Goal: Transaction & Acquisition: Purchase product/service

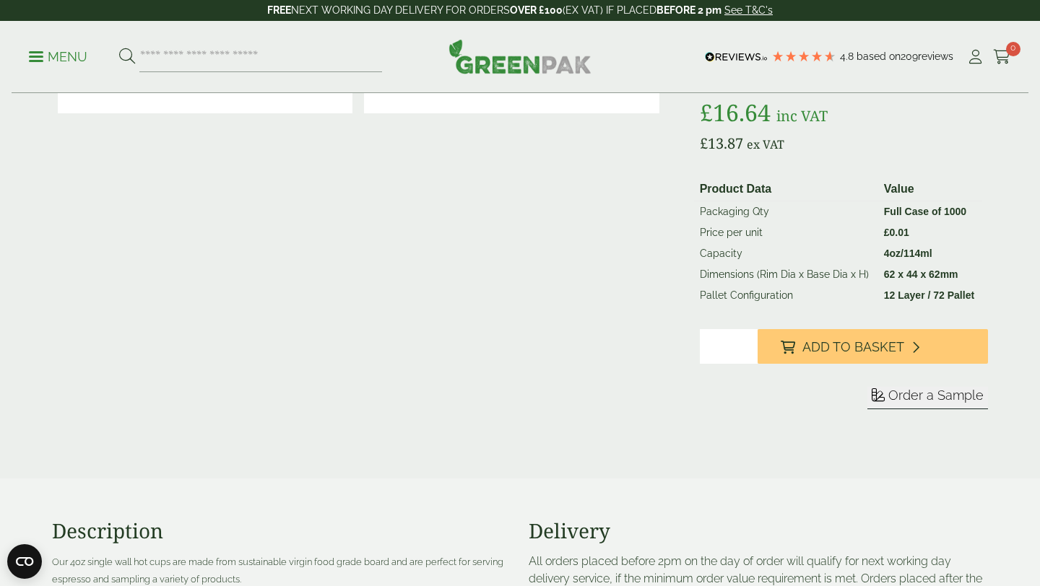
scroll to position [261, 0]
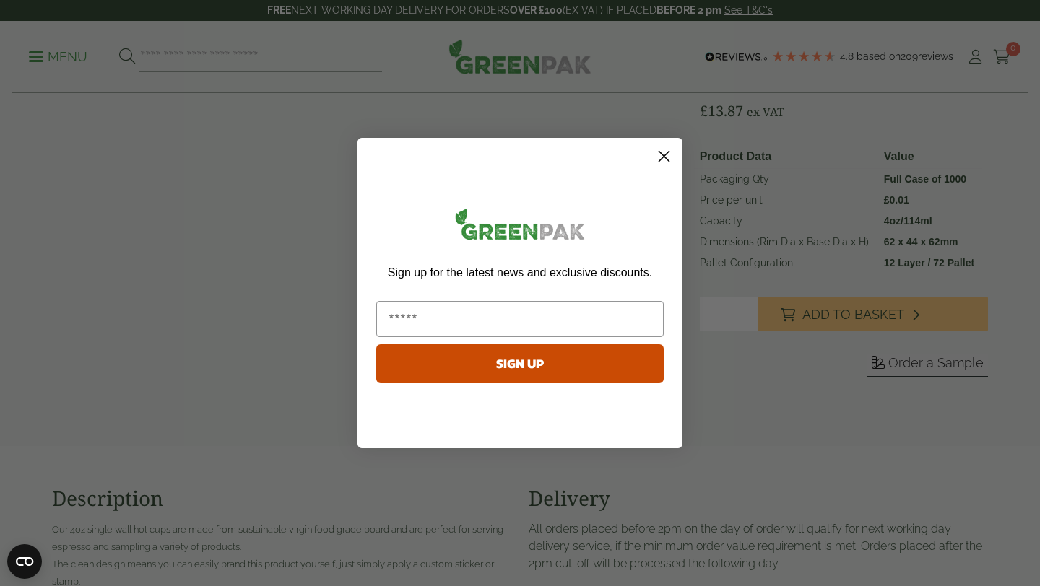
click at [667, 160] on circle "Close dialog" at bounding box center [664, 156] width 24 height 24
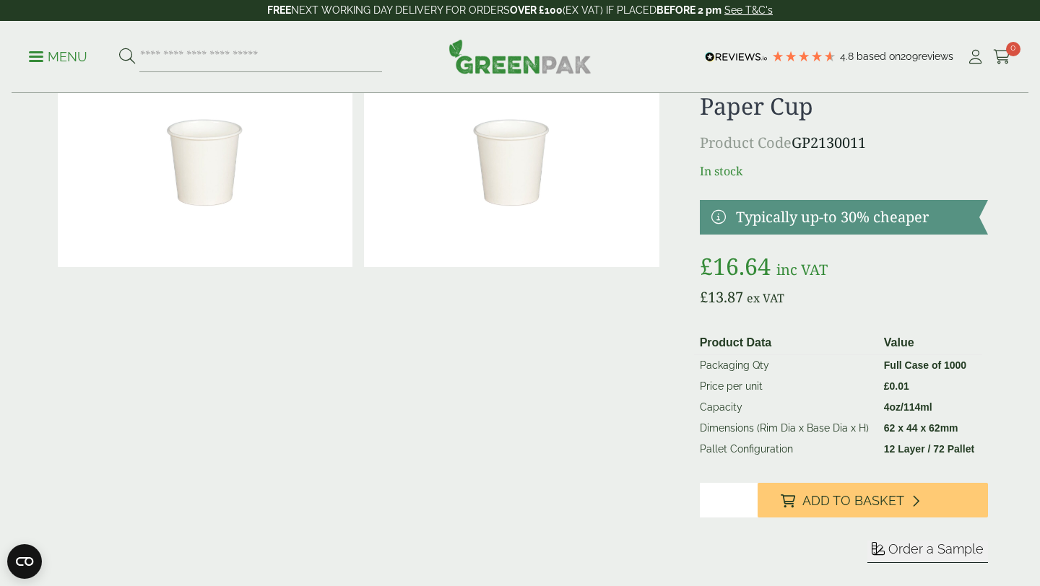
scroll to position [0, 0]
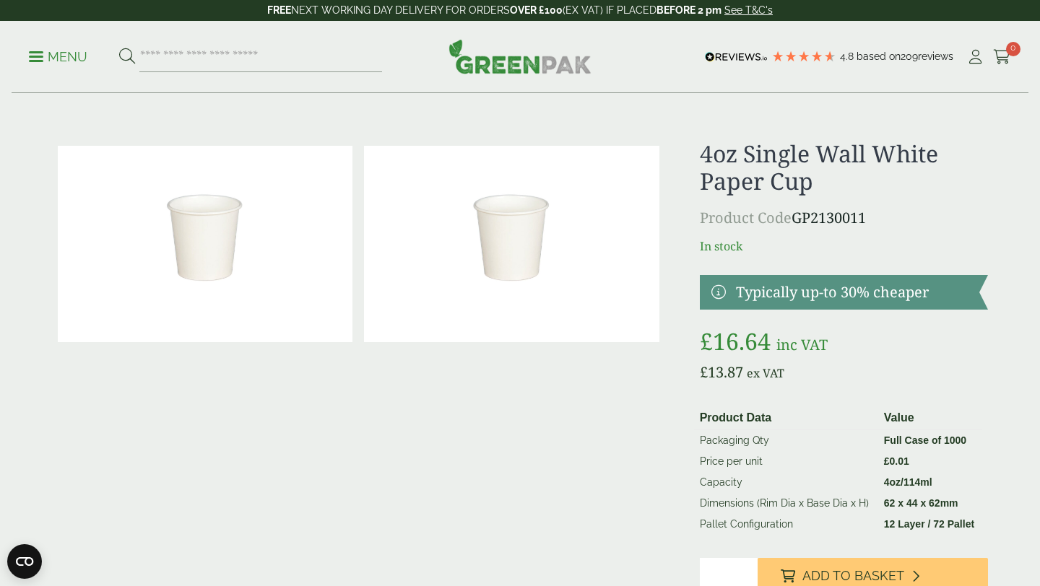
click at [47, 53] on p "Menu" at bounding box center [58, 56] width 58 height 17
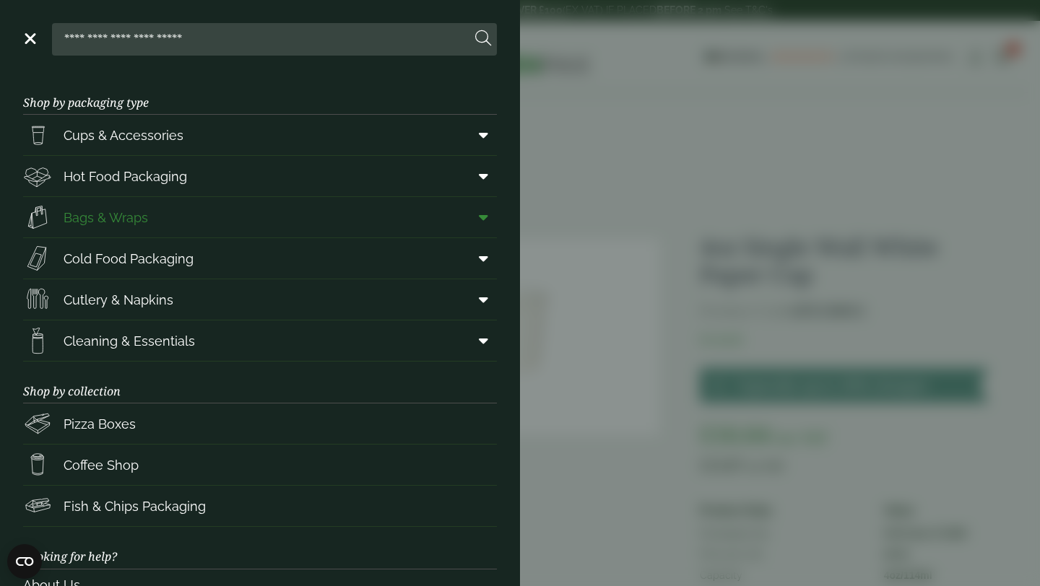
click at [243, 212] on link "Bags & Wraps" at bounding box center [260, 217] width 474 height 40
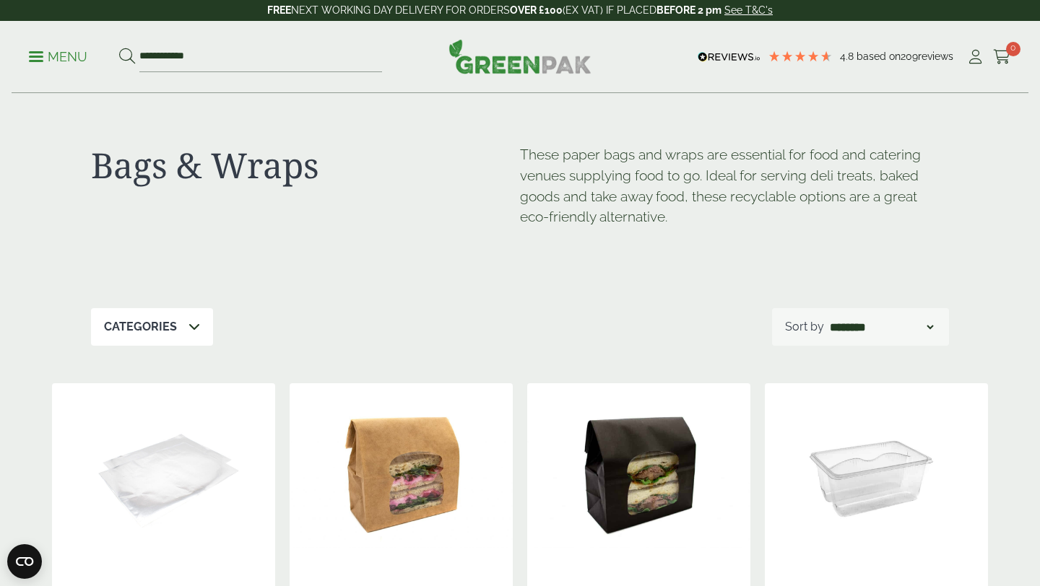
click at [158, 332] on p "Categories" at bounding box center [140, 326] width 73 height 17
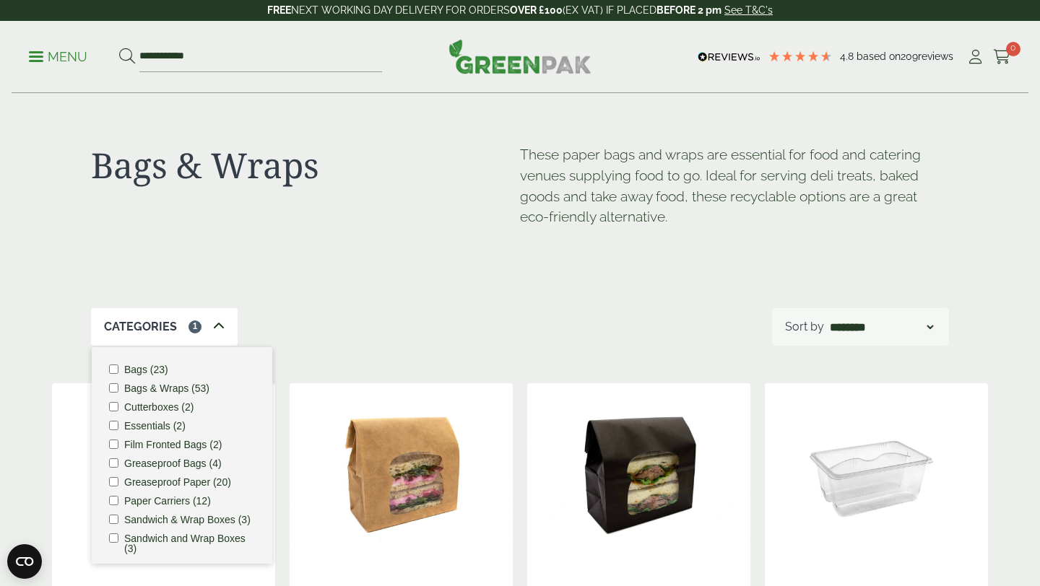
click at [217, 326] on icon at bounding box center [219, 327] width 12 height 12
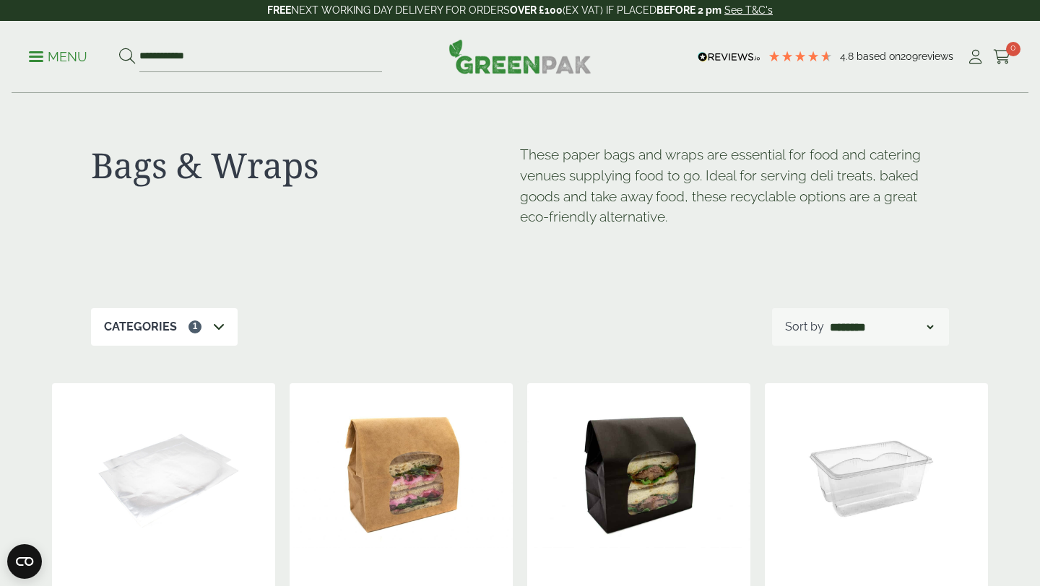
click at [215, 329] on icon at bounding box center [219, 327] width 12 height 12
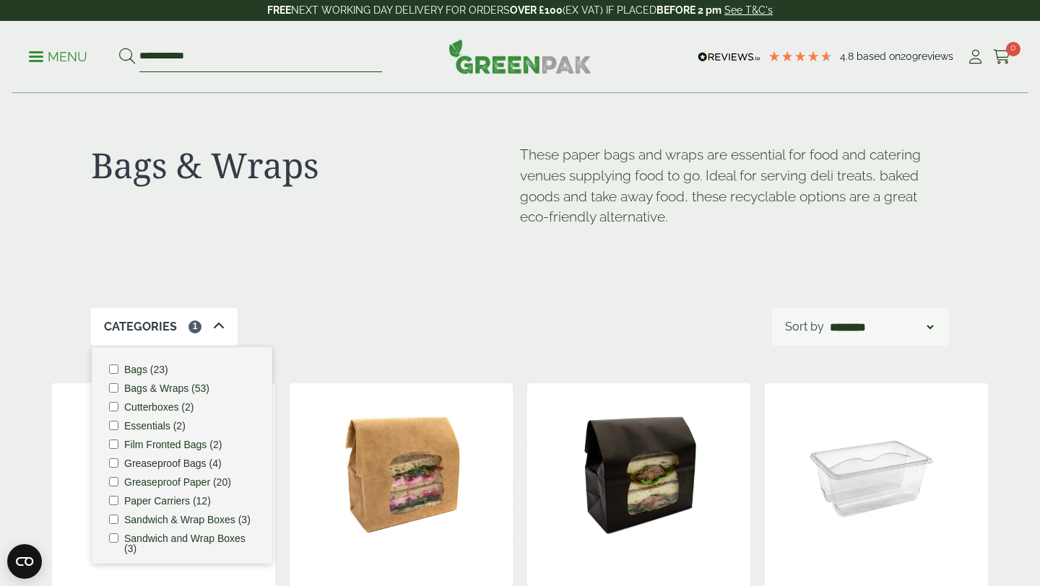
click at [243, 56] on input "**********" at bounding box center [260, 57] width 243 height 30
type input "****"
click at [119, 48] on button at bounding box center [127, 57] width 16 height 19
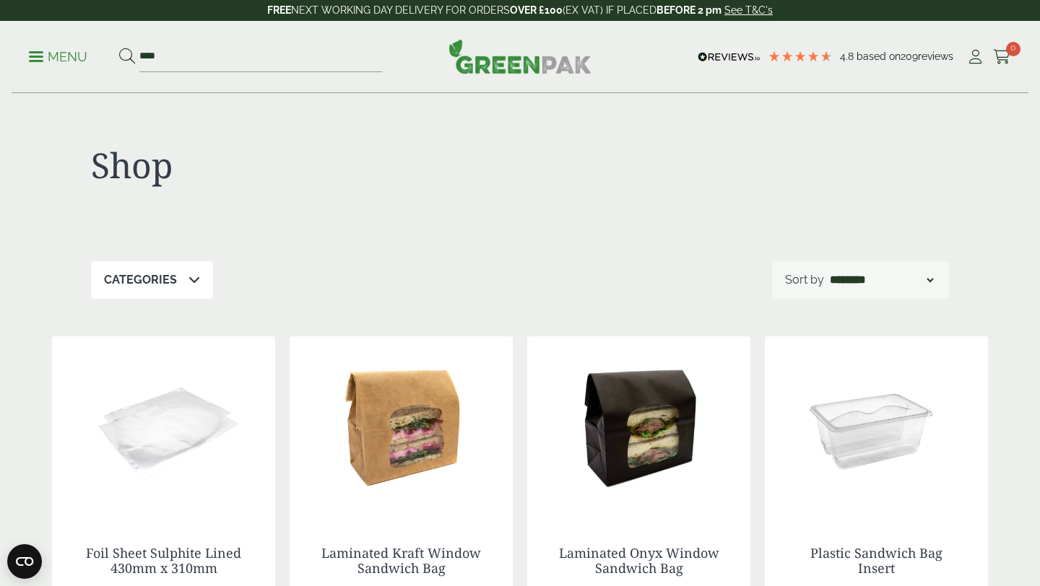
click at [875, 274] on select "**********" at bounding box center [882, 280] width 110 height 17
click at [61, 60] on p "Menu" at bounding box center [58, 56] width 58 height 17
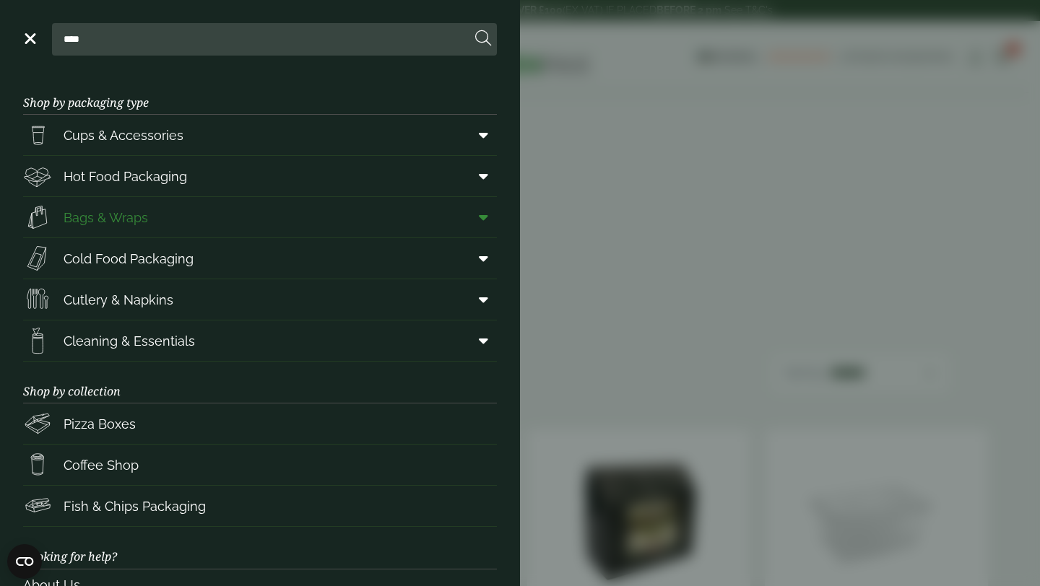
click at [479, 212] on icon at bounding box center [483, 217] width 9 height 14
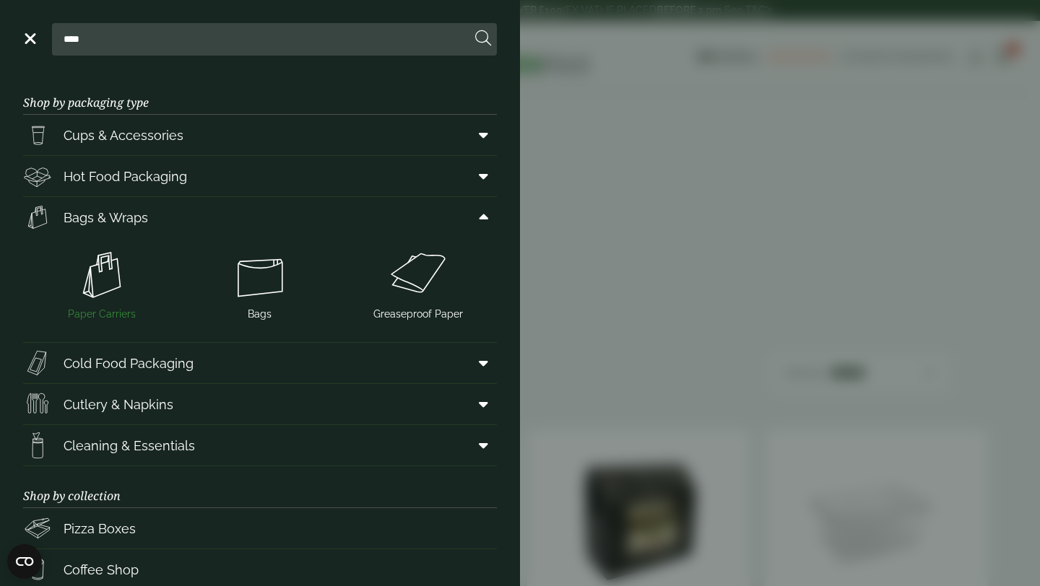
click at [101, 280] on img at bounding box center [102, 275] width 147 height 58
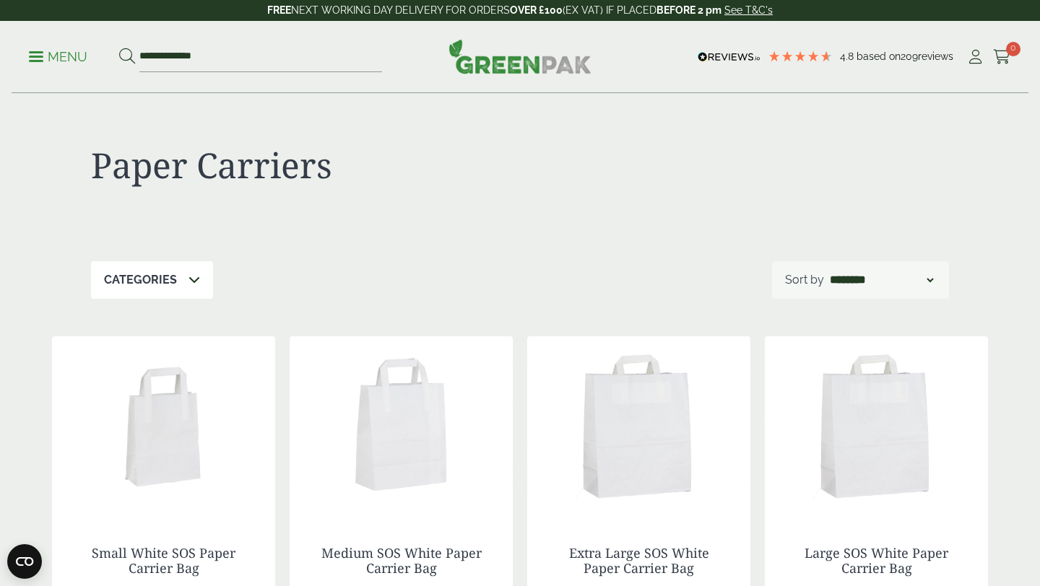
click at [69, 57] on p "Menu" at bounding box center [58, 56] width 58 height 17
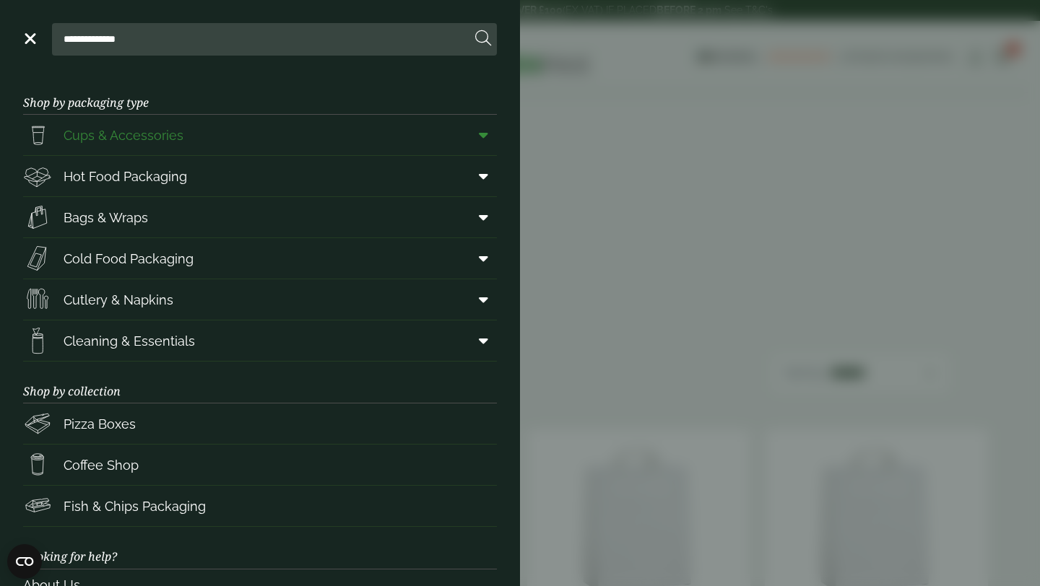
click at [487, 134] on icon at bounding box center [483, 135] width 9 height 14
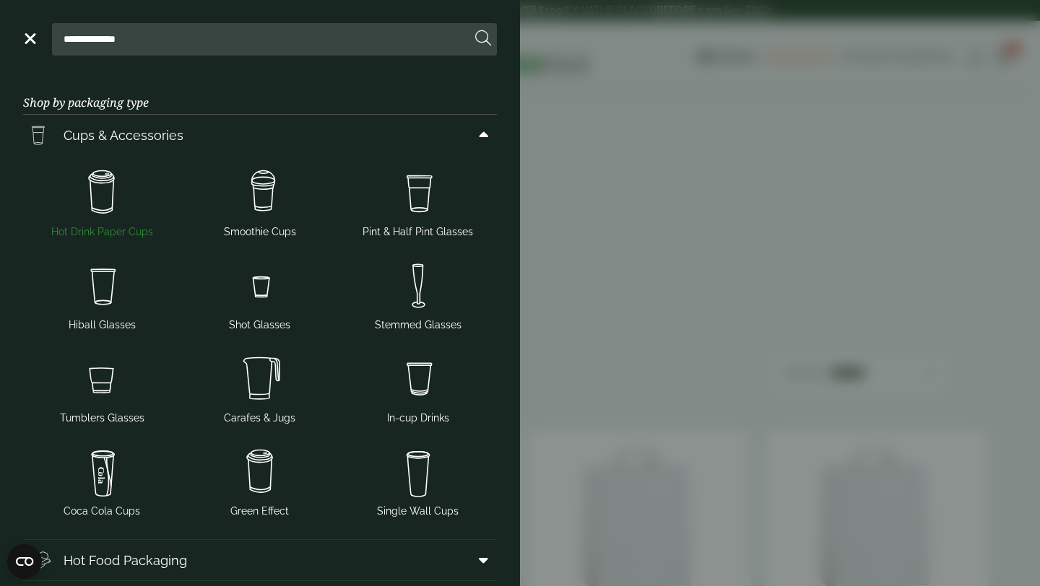
scroll to position [18, 0]
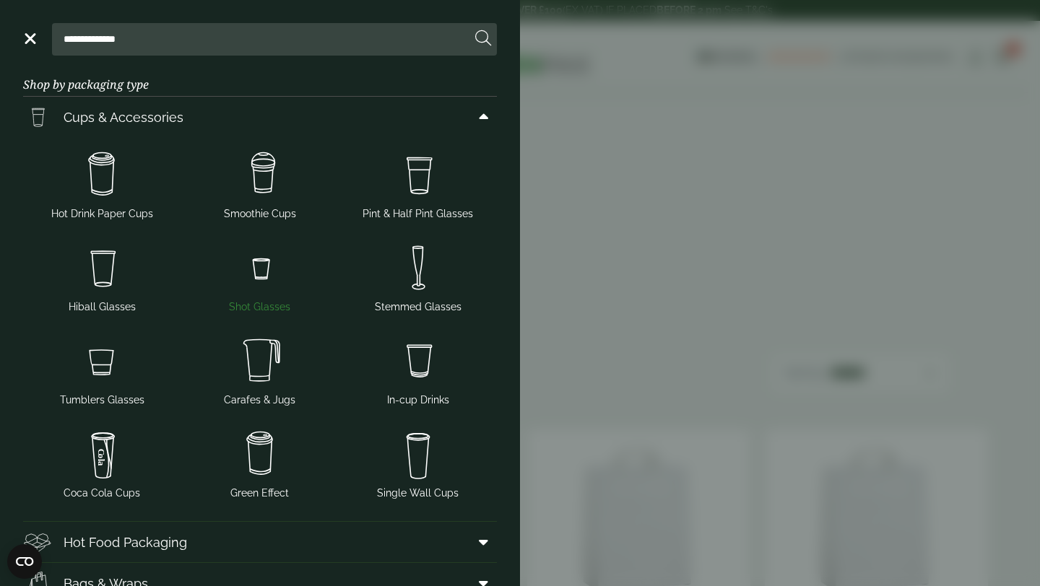
click at [275, 280] on img at bounding box center [260, 268] width 147 height 58
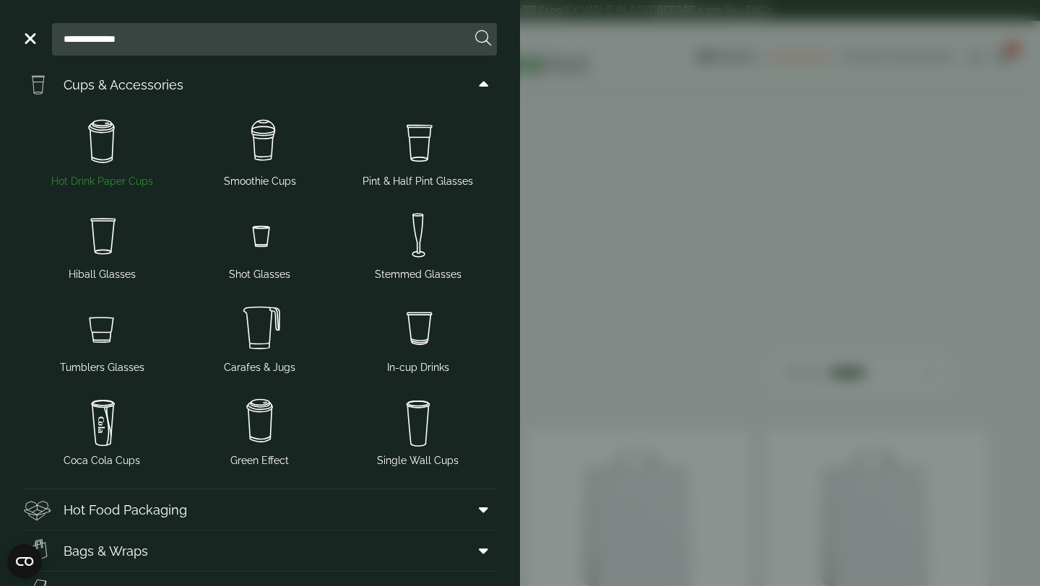
scroll to position [60, 0]
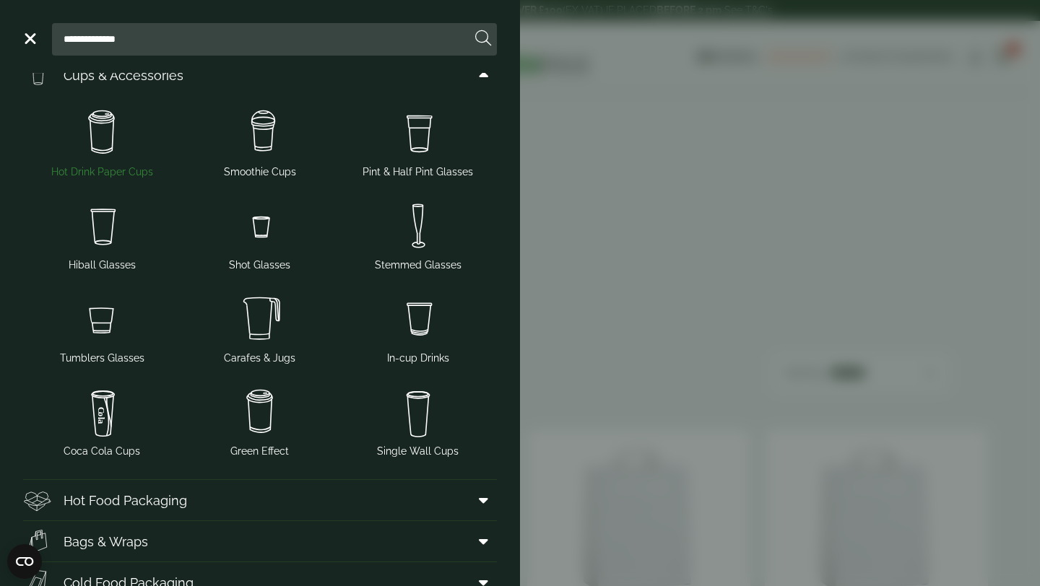
click at [118, 133] on img at bounding box center [102, 133] width 147 height 58
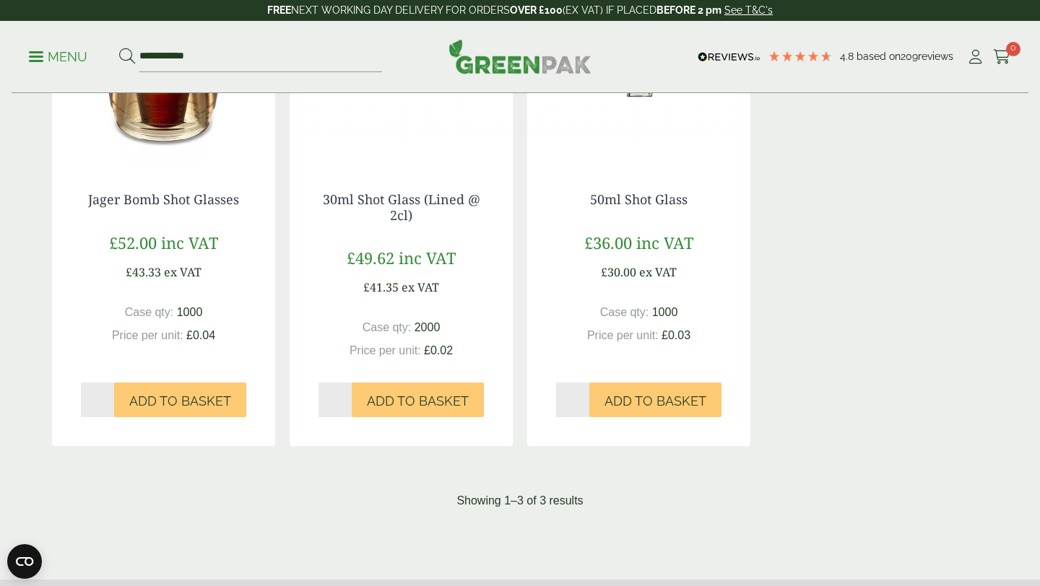
scroll to position [405, 0]
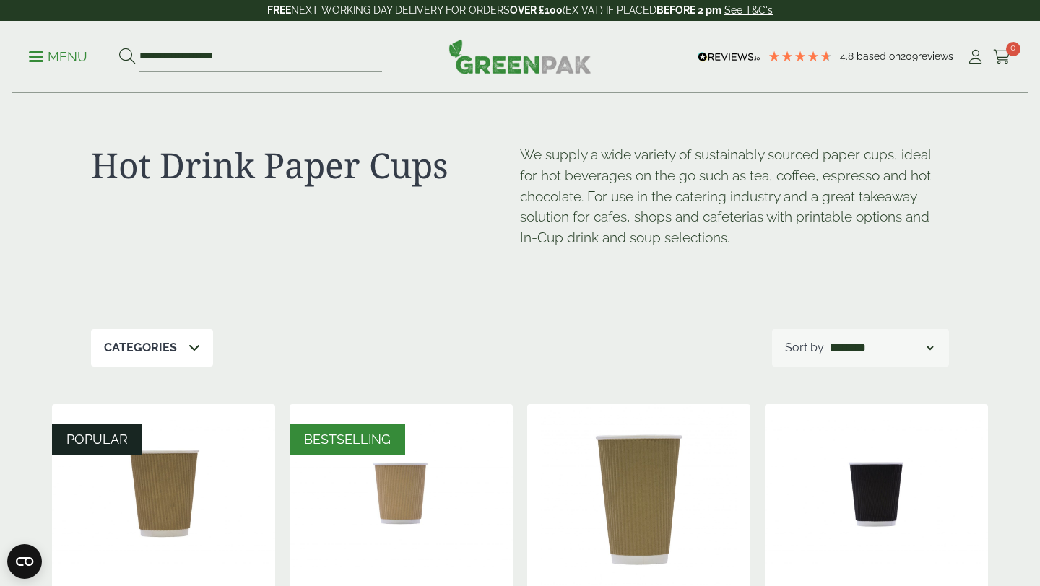
click at [184, 332] on div "Categories" at bounding box center [152, 348] width 122 height 38
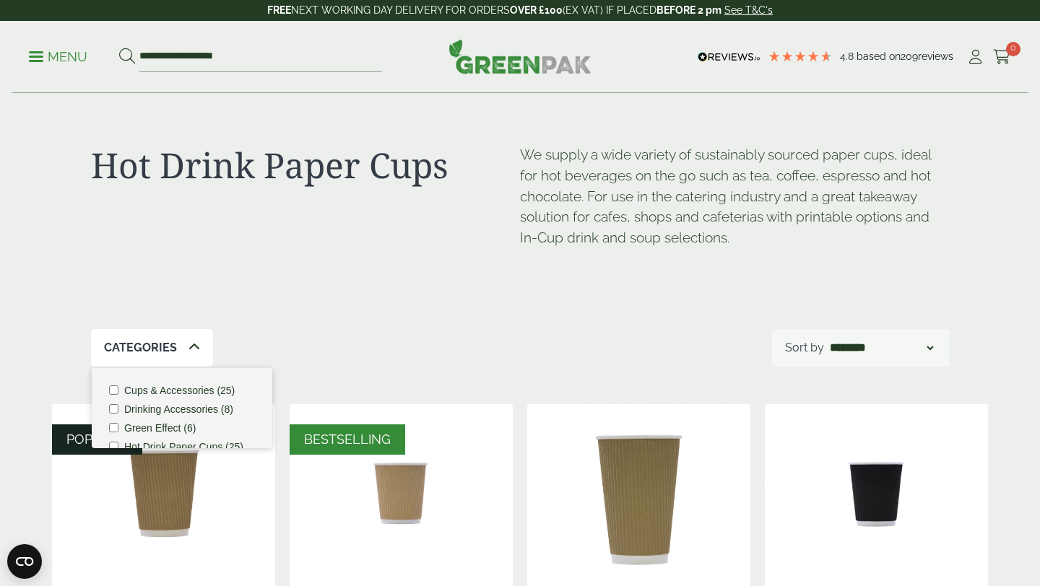
click at [181, 343] on div "Categories" at bounding box center [152, 348] width 122 height 38
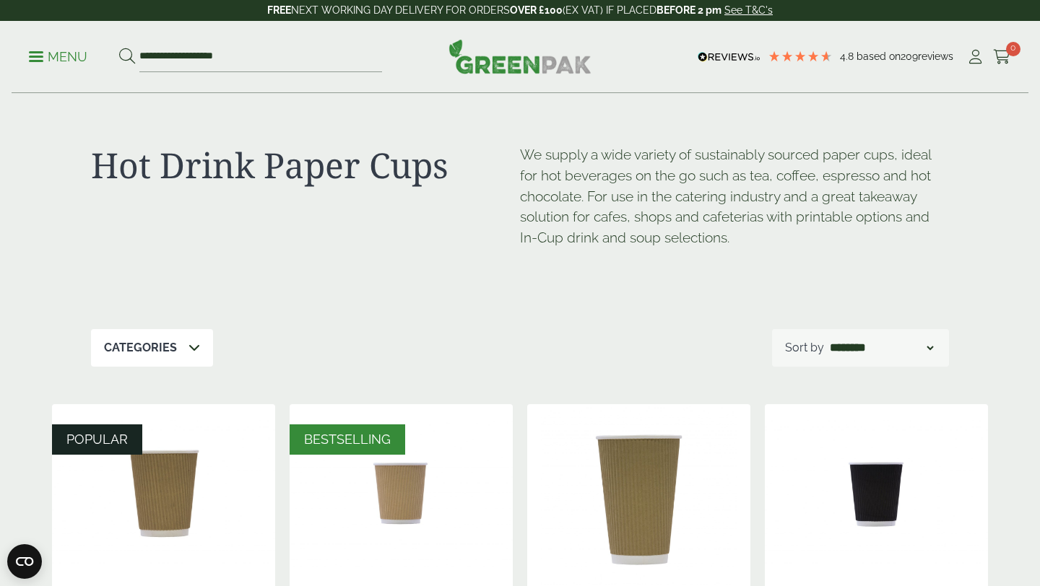
click at [181, 343] on div "Categories" at bounding box center [152, 348] width 122 height 38
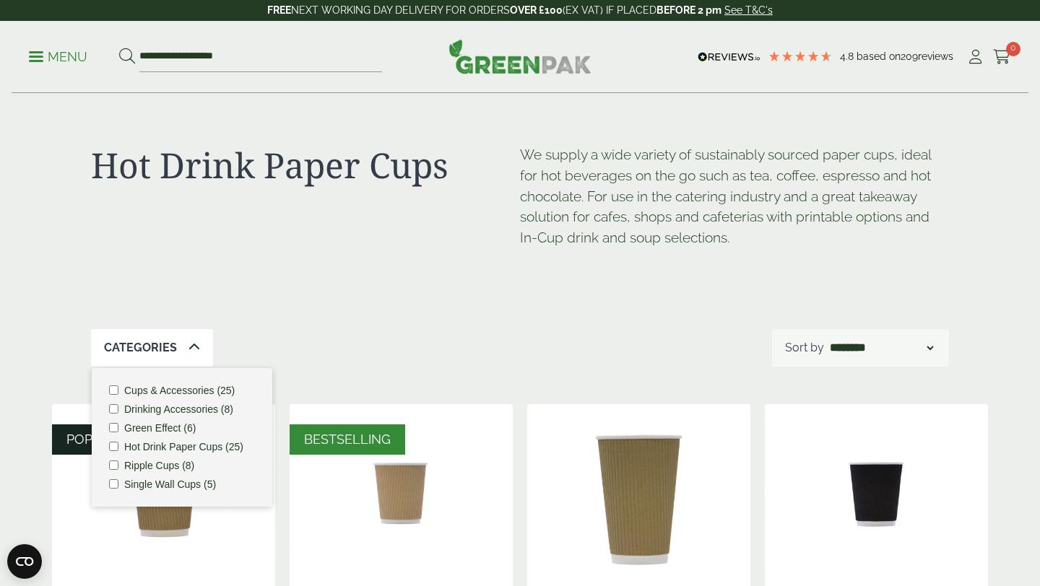
click at [146, 363] on div "Categories" at bounding box center [152, 348] width 122 height 38
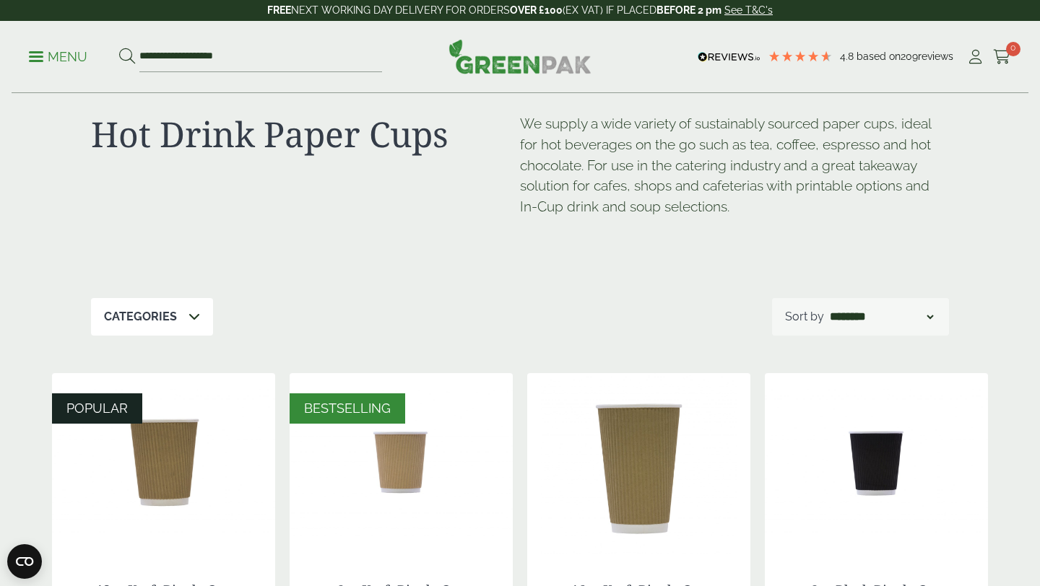
scroll to position [61, 0]
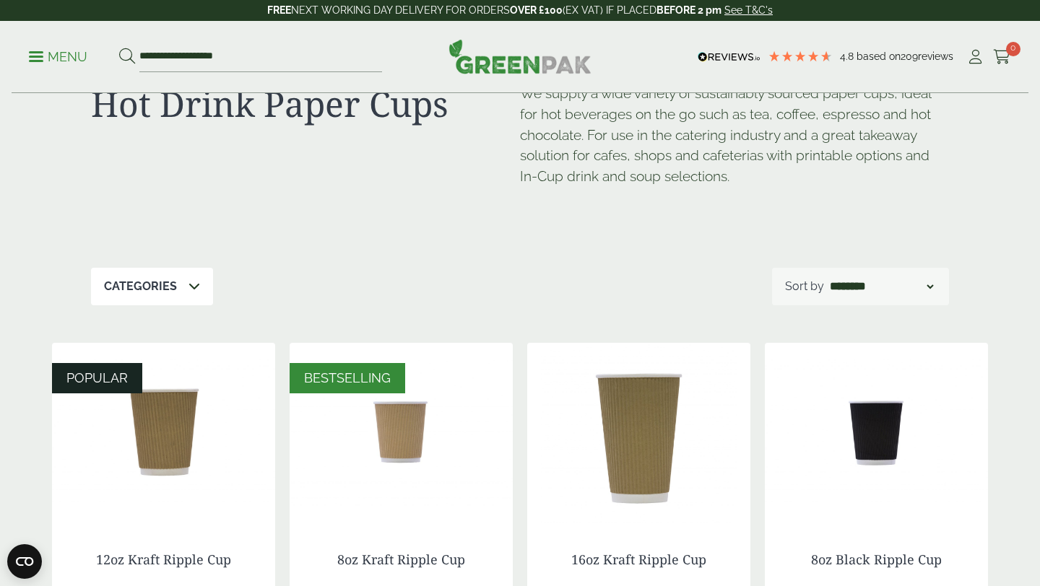
click at [190, 284] on icon at bounding box center [194, 286] width 12 height 12
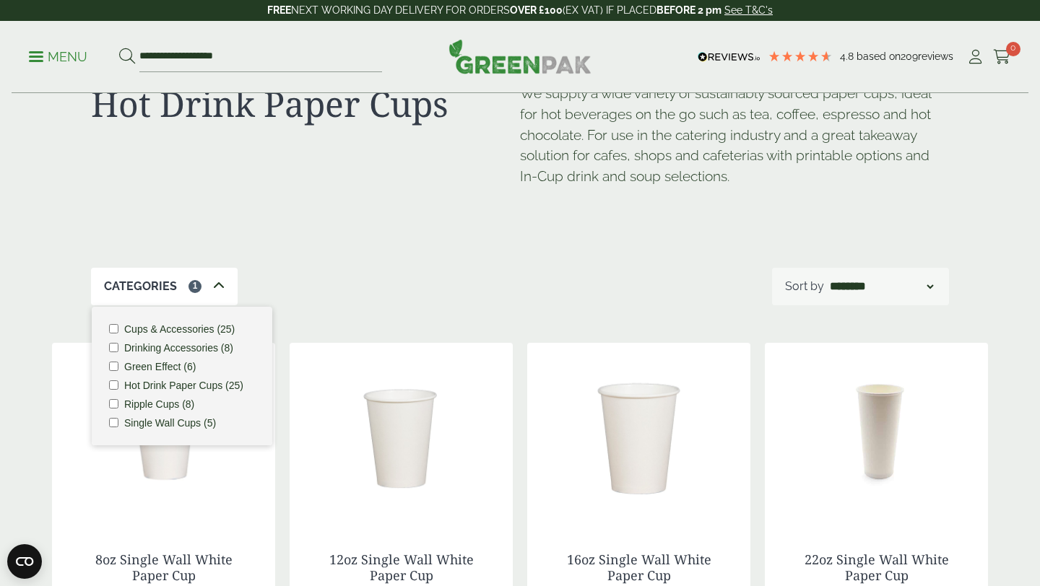
click at [215, 290] on icon at bounding box center [219, 286] width 12 height 12
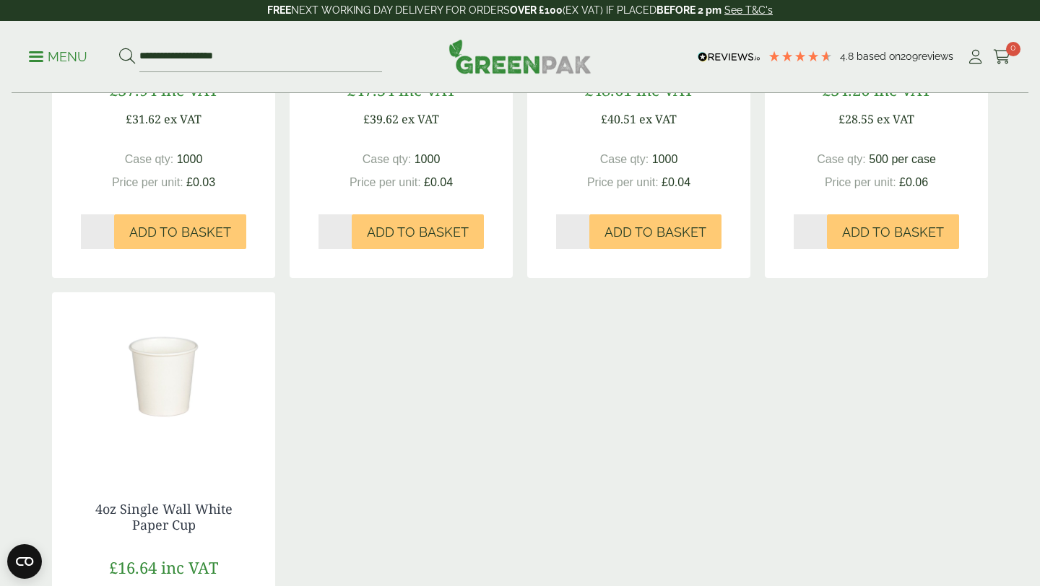
scroll to position [774, 0]
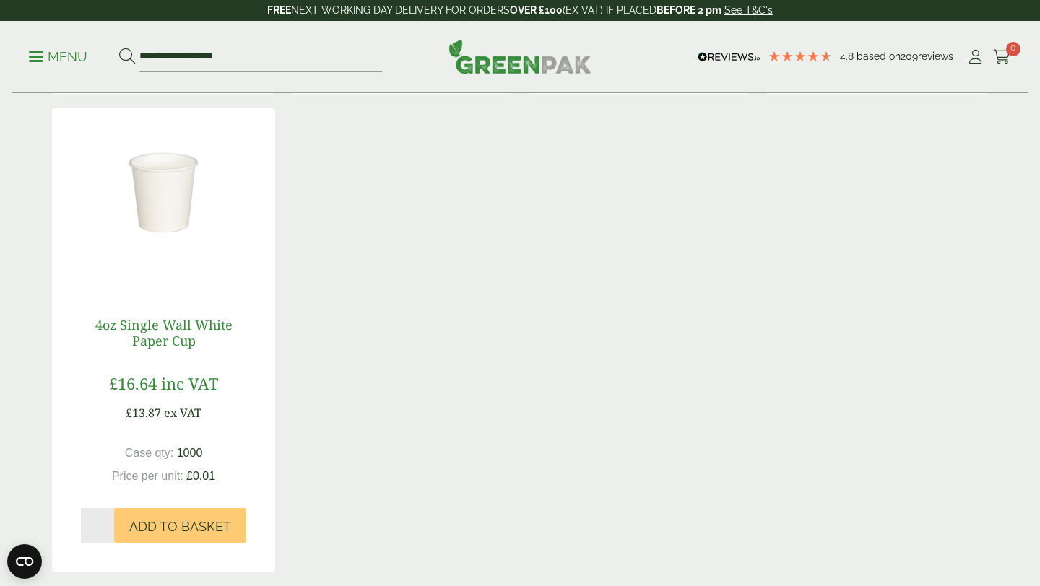
click at [140, 335] on link "4oz Single Wall White Paper Cup" at bounding box center [163, 332] width 137 height 33
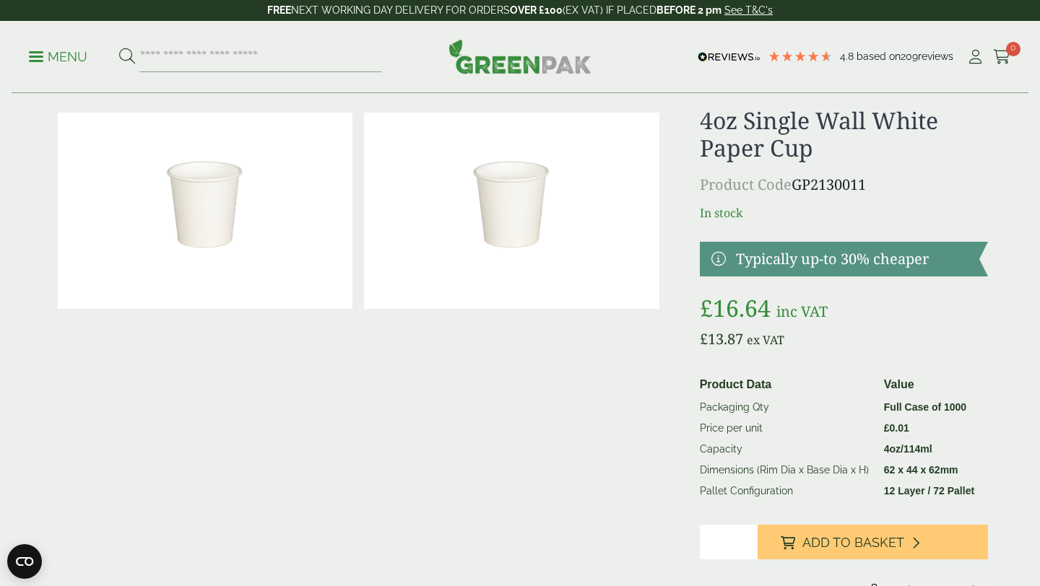
scroll to position [35, 0]
